Goal: Transaction & Acquisition: Purchase product/service

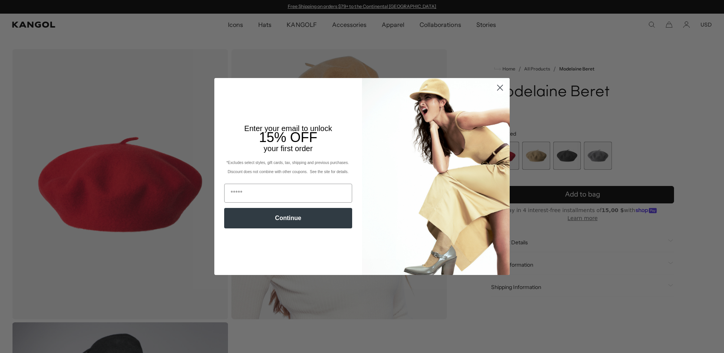
scroll to position [0, 156]
click at [499, 87] on icon "Close dialog" at bounding box center [500, 87] width 5 height 5
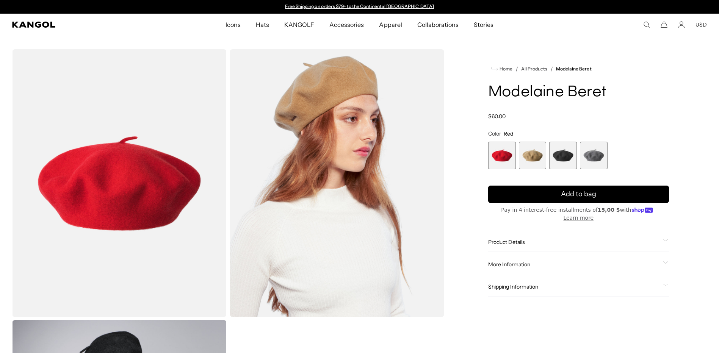
scroll to position [38, 0]
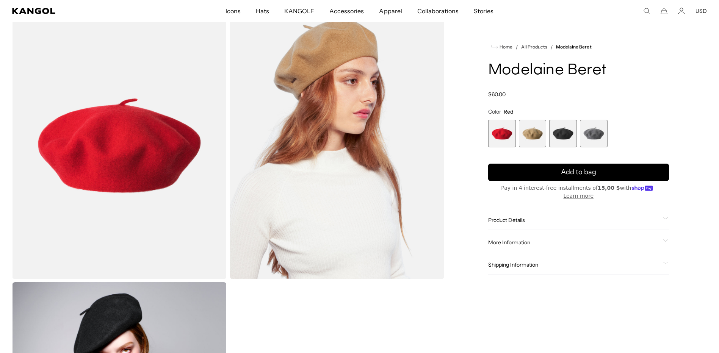
click at [531, 128] on span "2 of 4" at bounding box center [533, 134] width 28 height 28
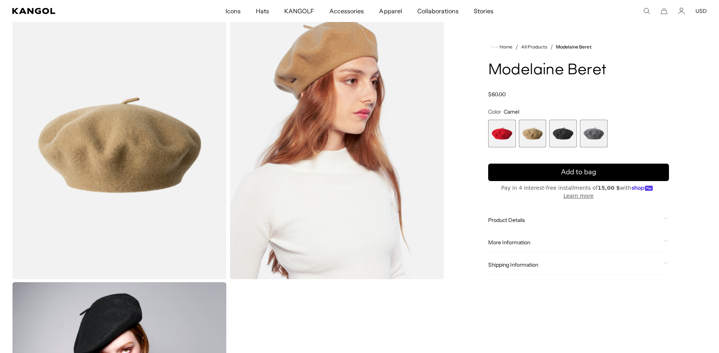
scroll to position [0, 156]
click at [560, 131] on span "3 of 4" at bounding box center [563, 134] width 28 height 28
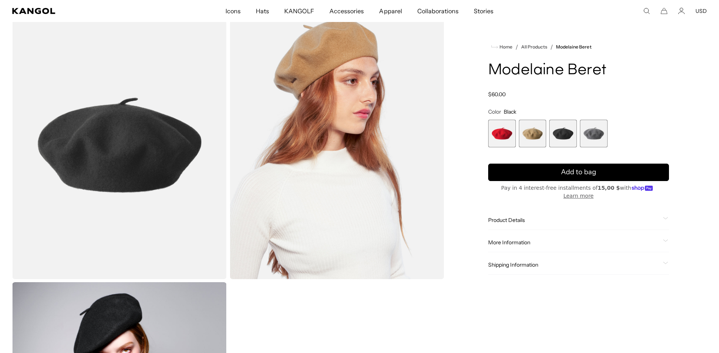
click at [595, 137] on span "4 of 4" at bounding box center [594, 134] width 28 height 28
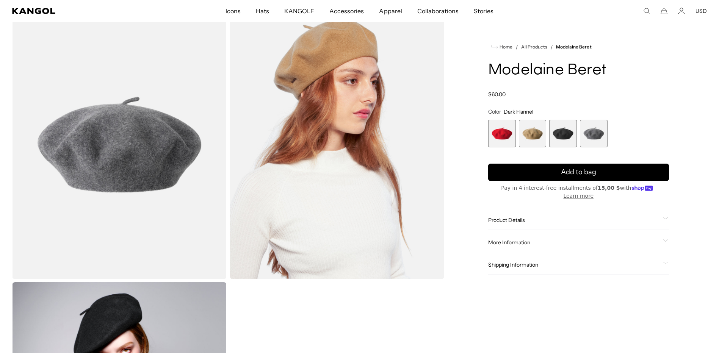
click at [561, 135] on span "3 of 4" at bounding box center [563, 134] width 28 height 28
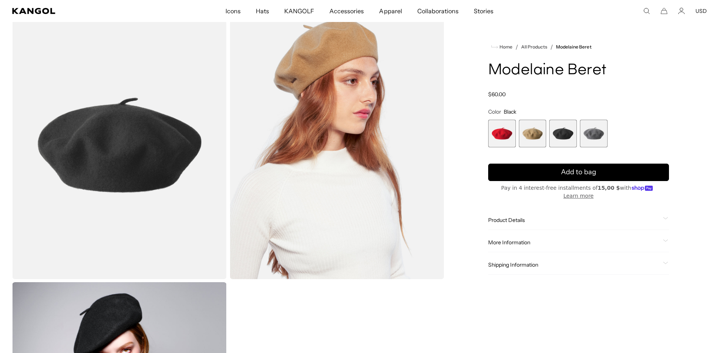
click at [534, 134] on span "2 of 4" at bounding box center [533, 134] width 28 height 28
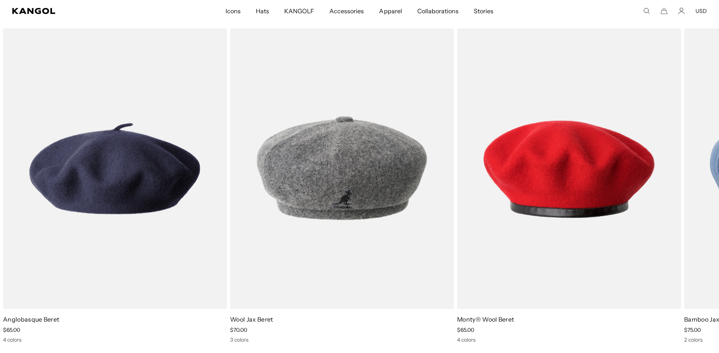
scroll to position [0, 156]
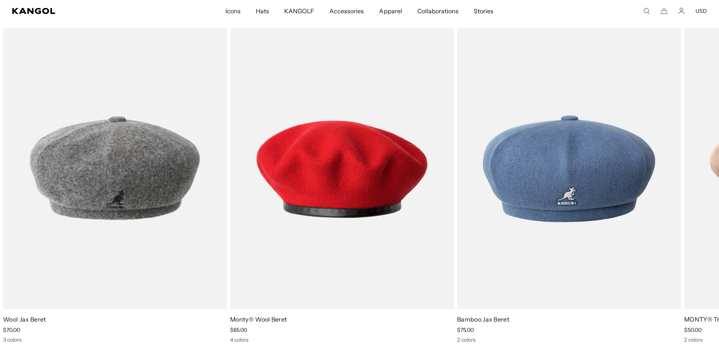
scroll to position [0, 0]
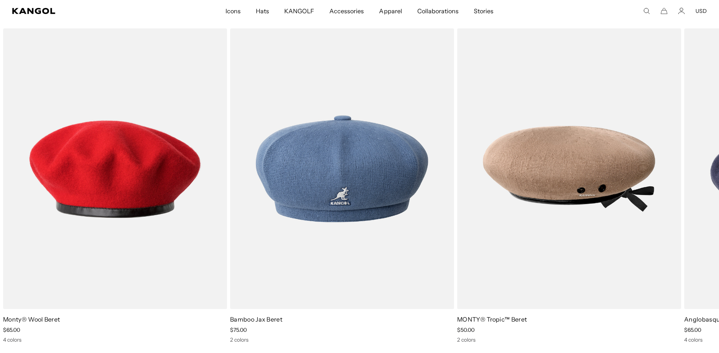
scroll to position [0, 156]
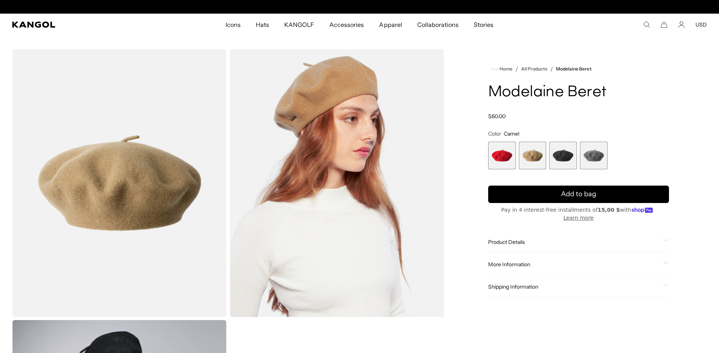
scroll to position [0, 0]
click at [527, 241] on div "Product Details The beret is the first item Kangol® ever made. The Modelaine [P…" at bounding box center [578, 242] width 181 height 19
click at [516, 239] on span "Product Details" at bounding box center [574, 242] width 172 height 7
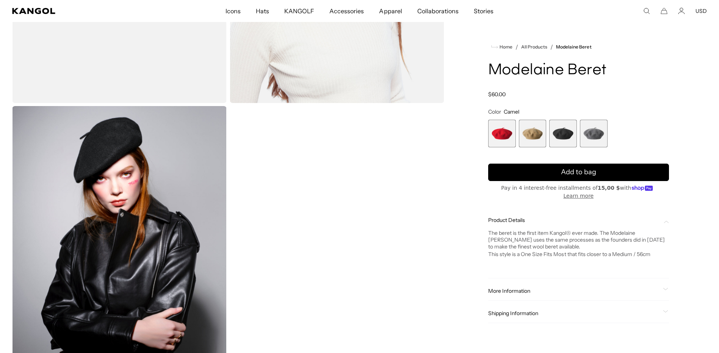
scroll to position [227, 0]
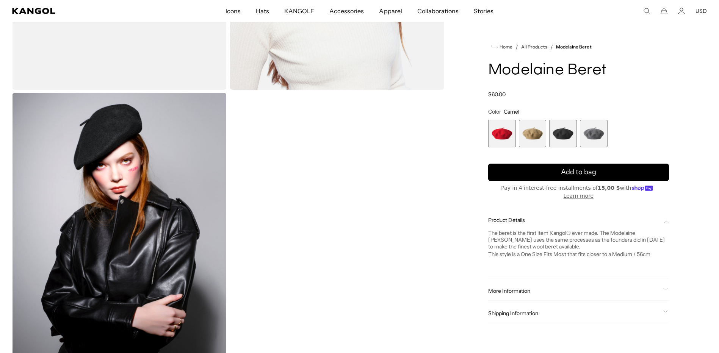
click at [517, 288] on span "More Information" at bounding box center [574, 291] width 172 height 7
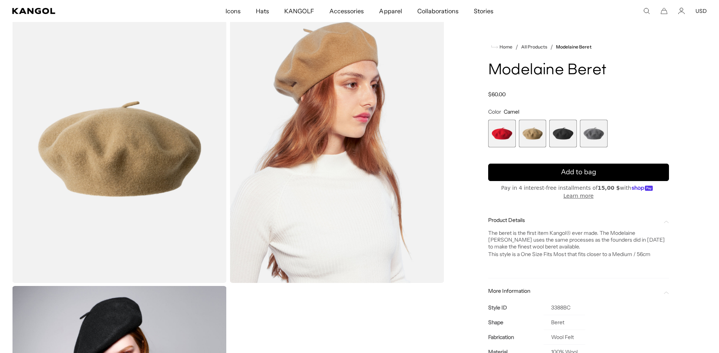
scroll to position [0, 0]
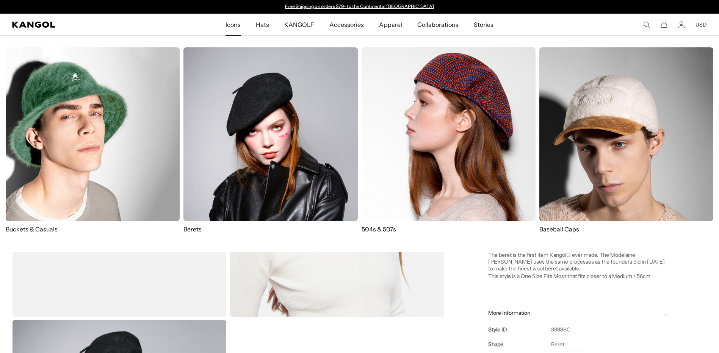
click at [317, 178] on img at bounding box center [270, 134] width 174 height 174
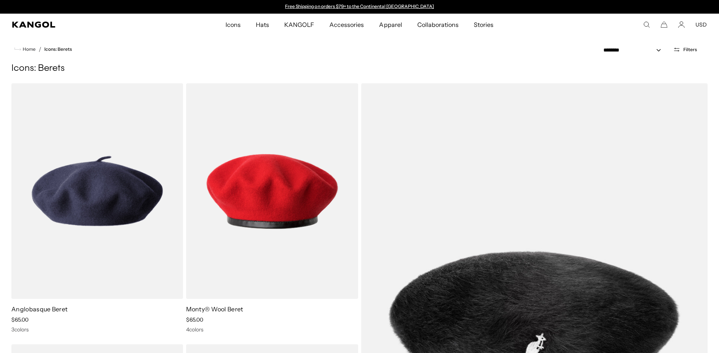
click at [48, 23] on icon "Kangol" at bounding box center [33, 25] width 43 height 6
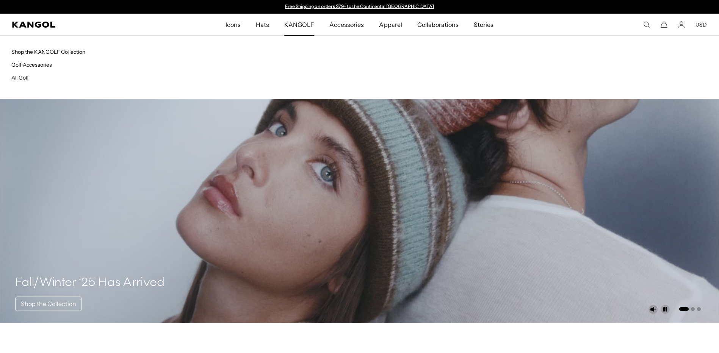
click at [303, 25] on span "KANGOLF" at bounding box center [299, 25] width 30 height 22
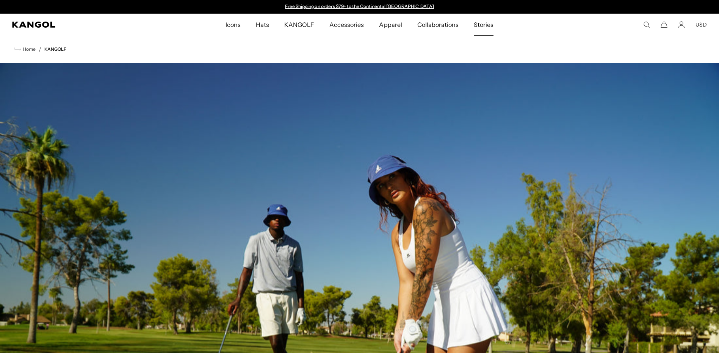
click at [492, 23] on link "Stories" at bounding box center [483, 25] width 35 height 22
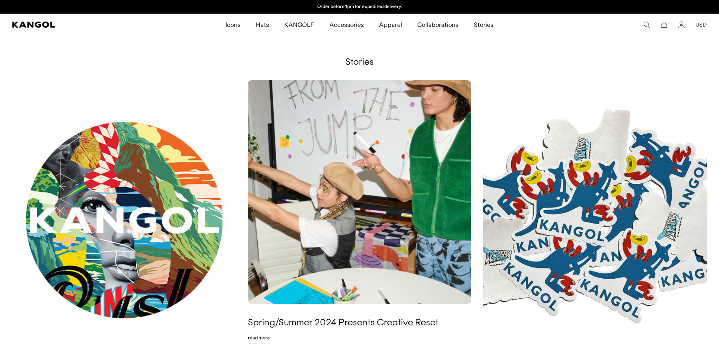
scroll to position [0, 156]
